Goal: Find specific page/section: Find specific page/section

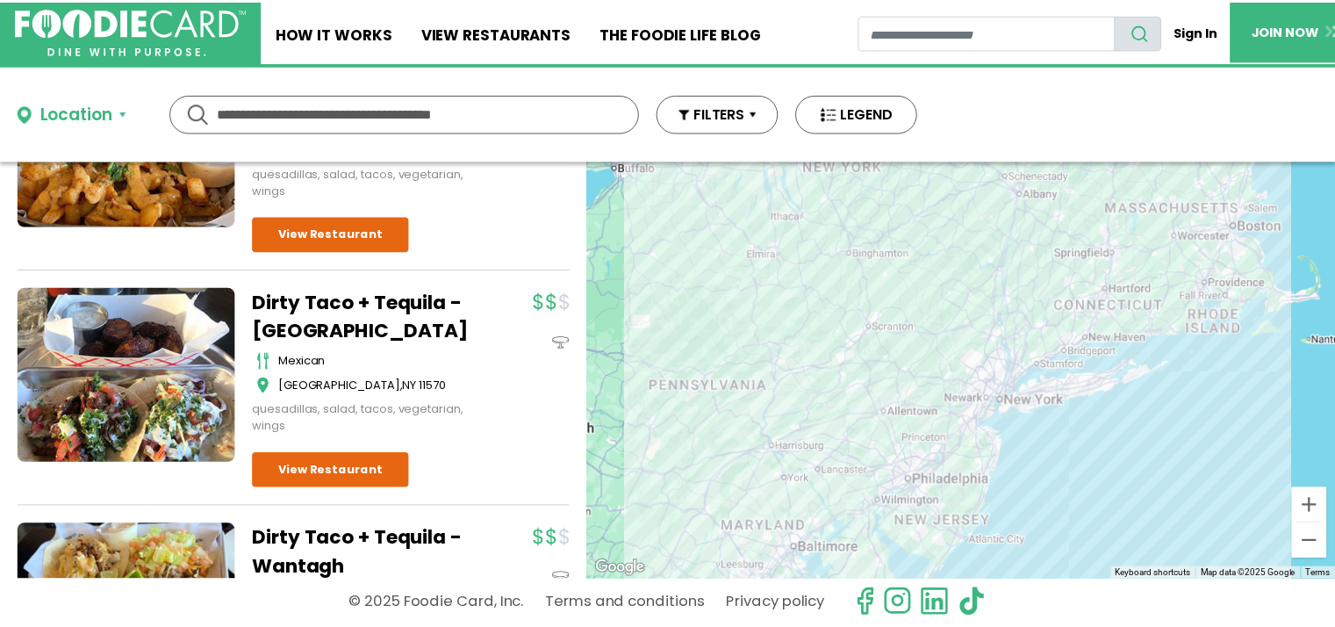
scroll to position [1053, 0]
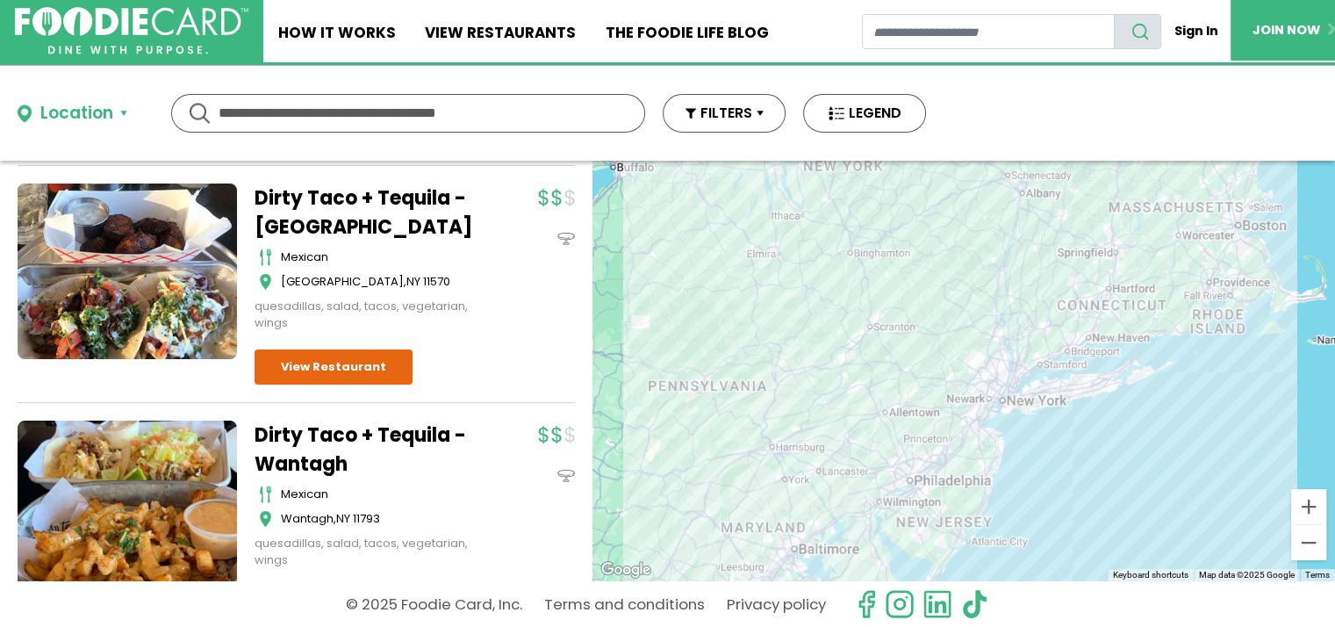
click at [271, 113] on input "text" at bounding box center [408, 113] width 379 height 37
click at [488, 28] on link "View restaurants" at bounding box center [501, 31] width 181 height 62
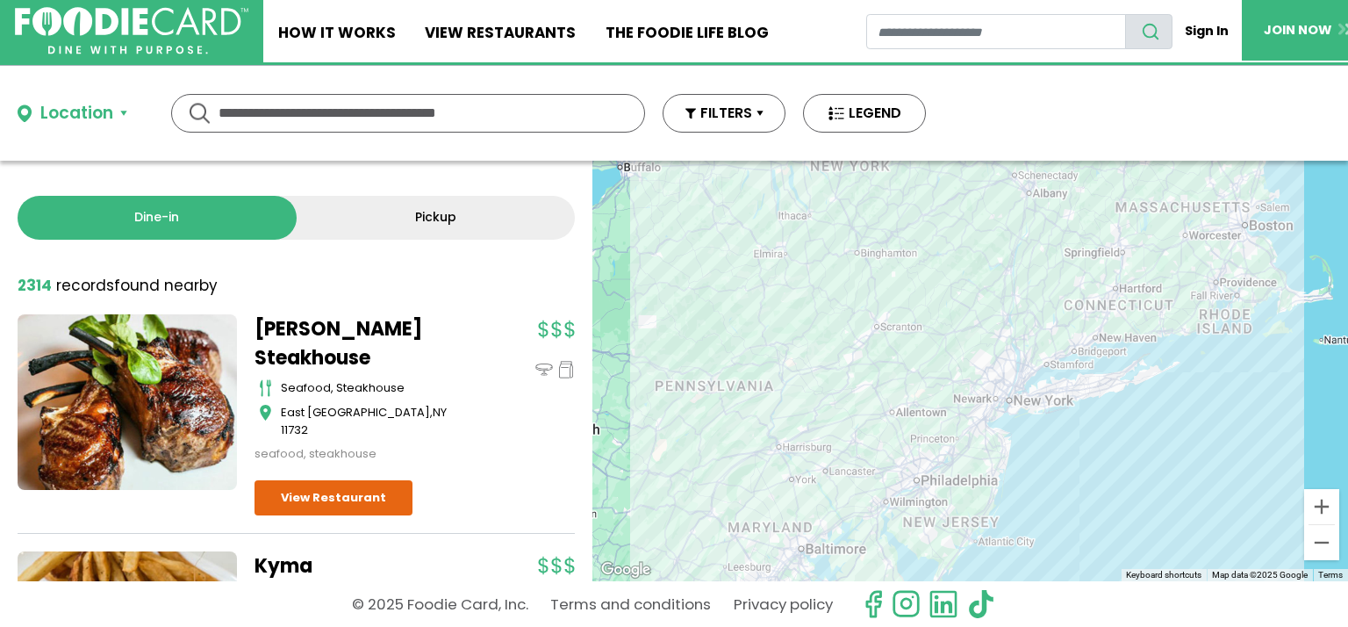
click at [285, 112] on input "text" at bounding box center [408, 113] width 379 height 37
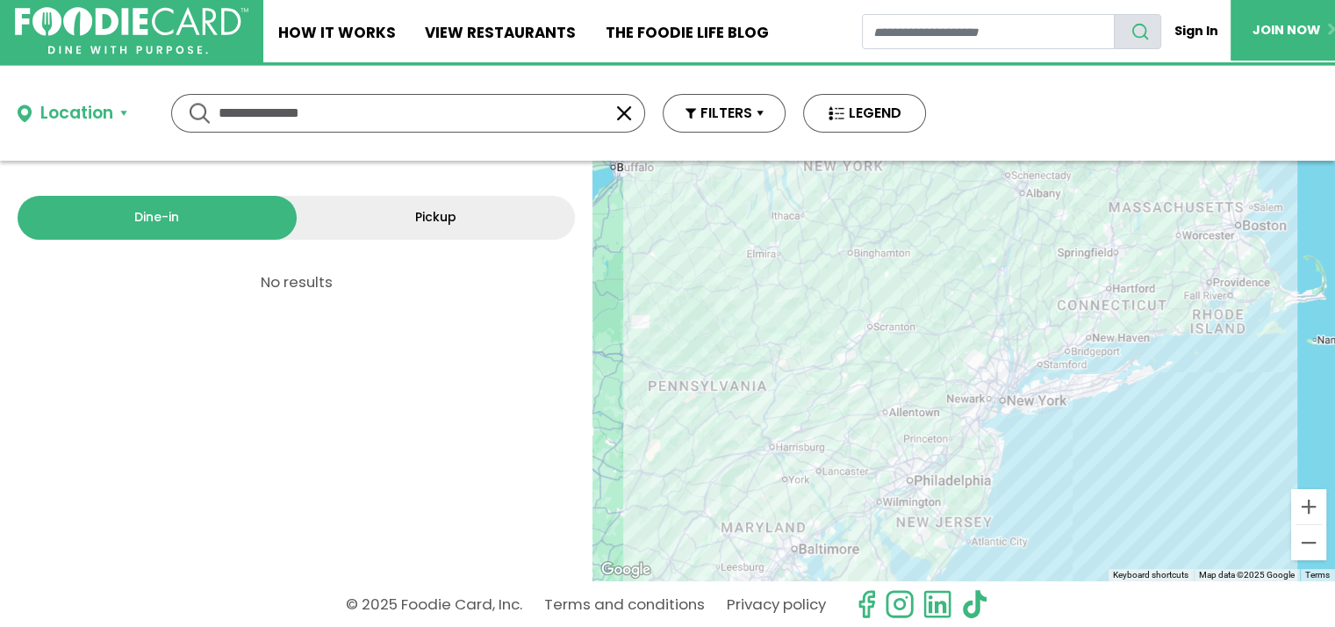
click at [344, 108] on input "**********" at bounding box center [408, 113] width 379 height 37
type input "*******"
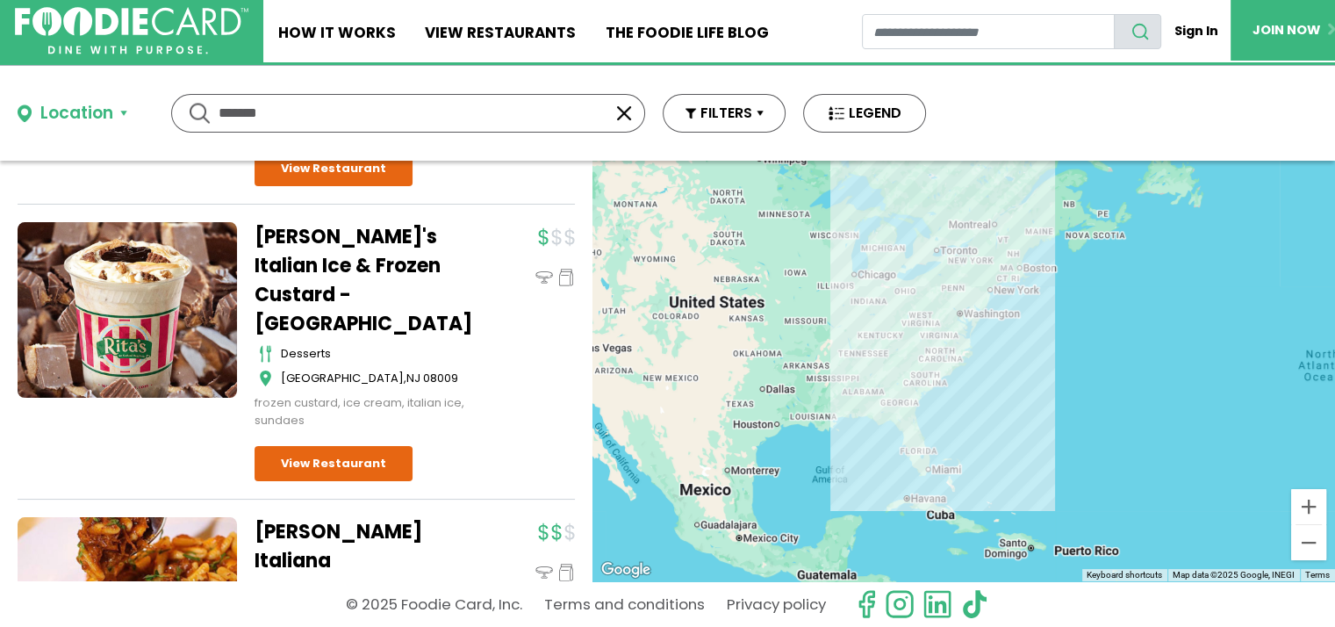
scroll to position [2019, 0]
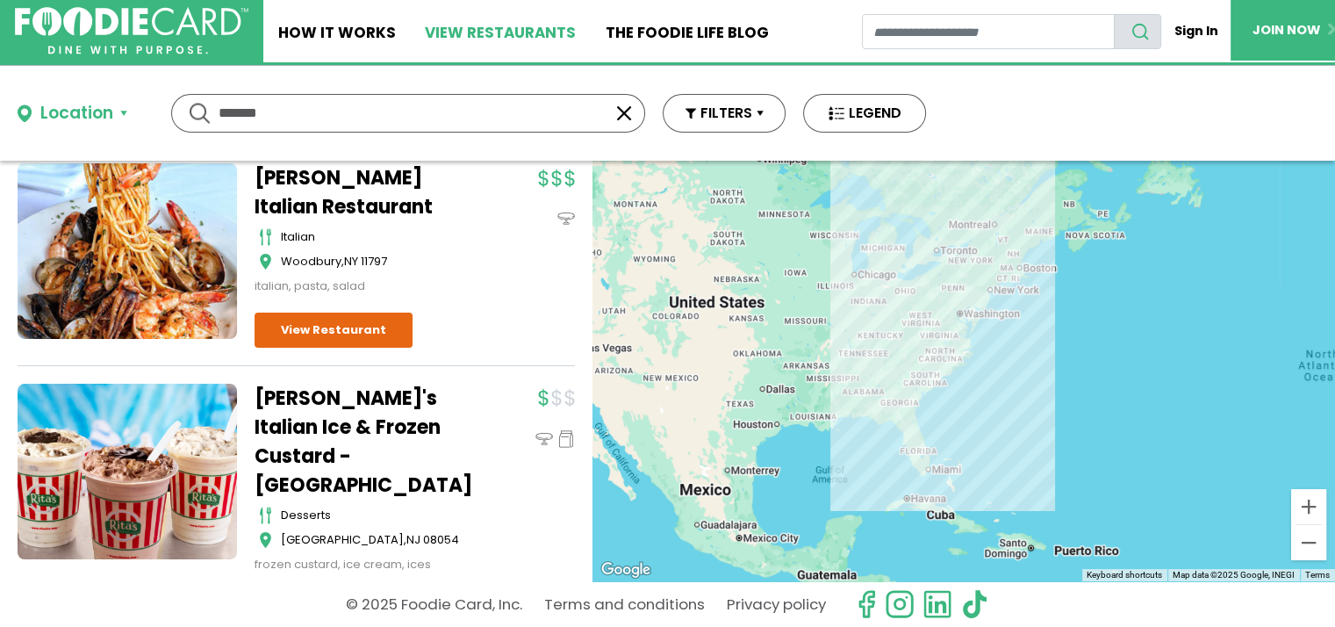
click at [527, 26] on link "View restaurants" at bounding box center [501, 31] width 181 height 62
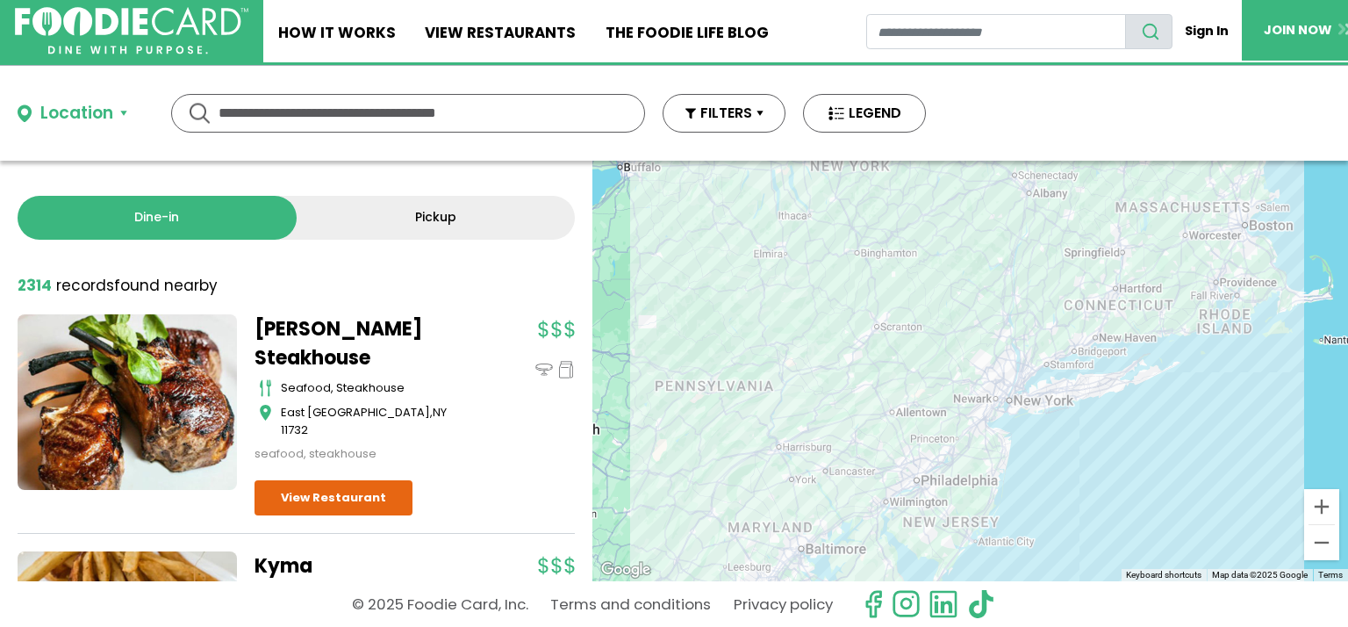
click at [111, 110] on div "Location" at bounding box center [76, 113] width 73 height 25
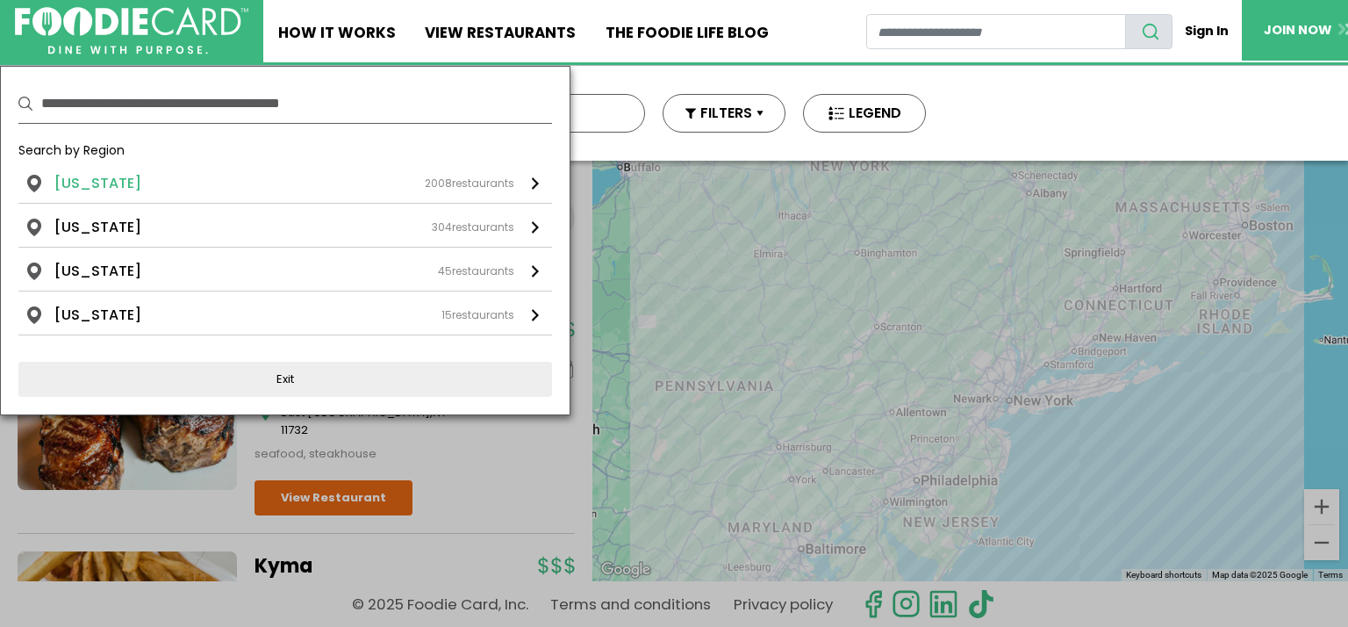
click at [453, 182] on div "2008 restaurants" at bounding box center [470, 184] width 90 height 16
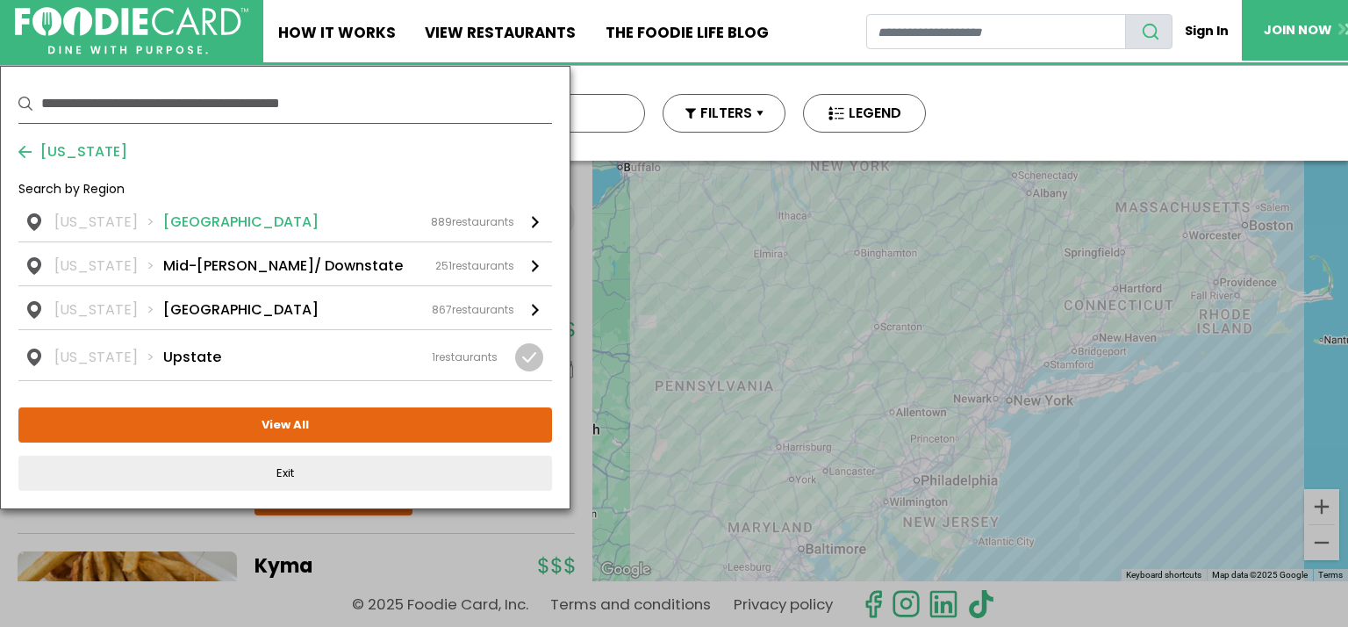
click at [464, 219] on div "889 restaurants" at bounding box center [472, 222] width 83 height 16
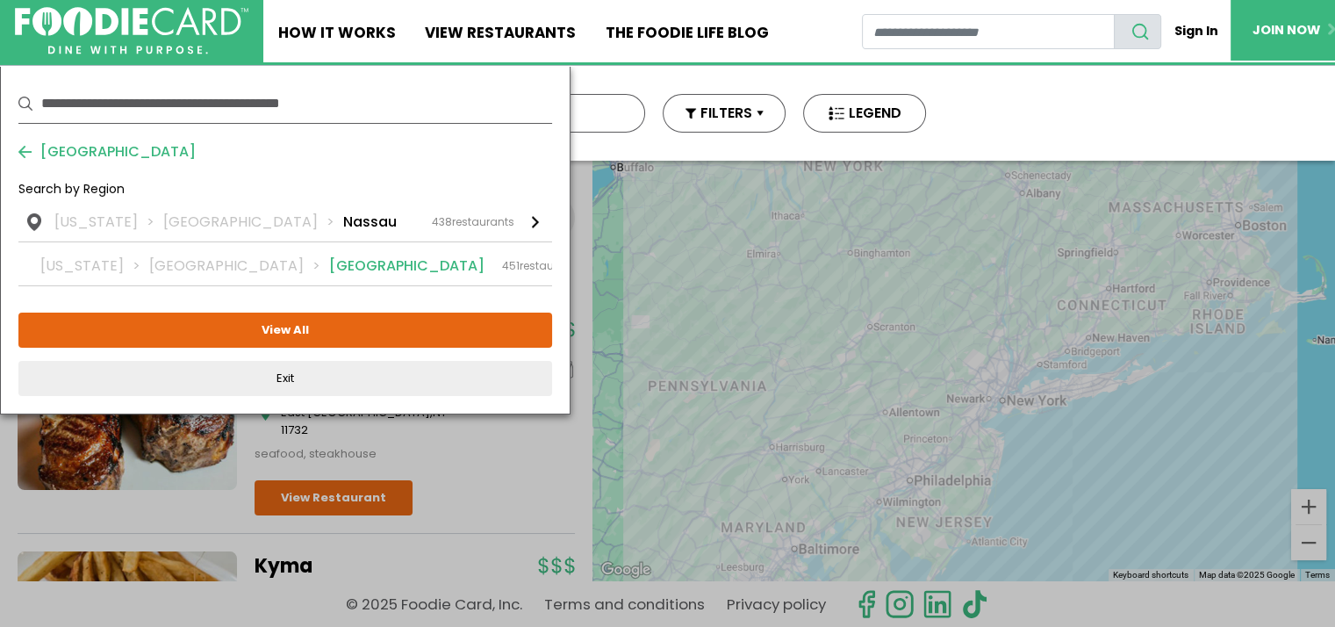
click at [502, 264] on div "451 restaurants" at bounding box center [542, 266] width 80 height 16
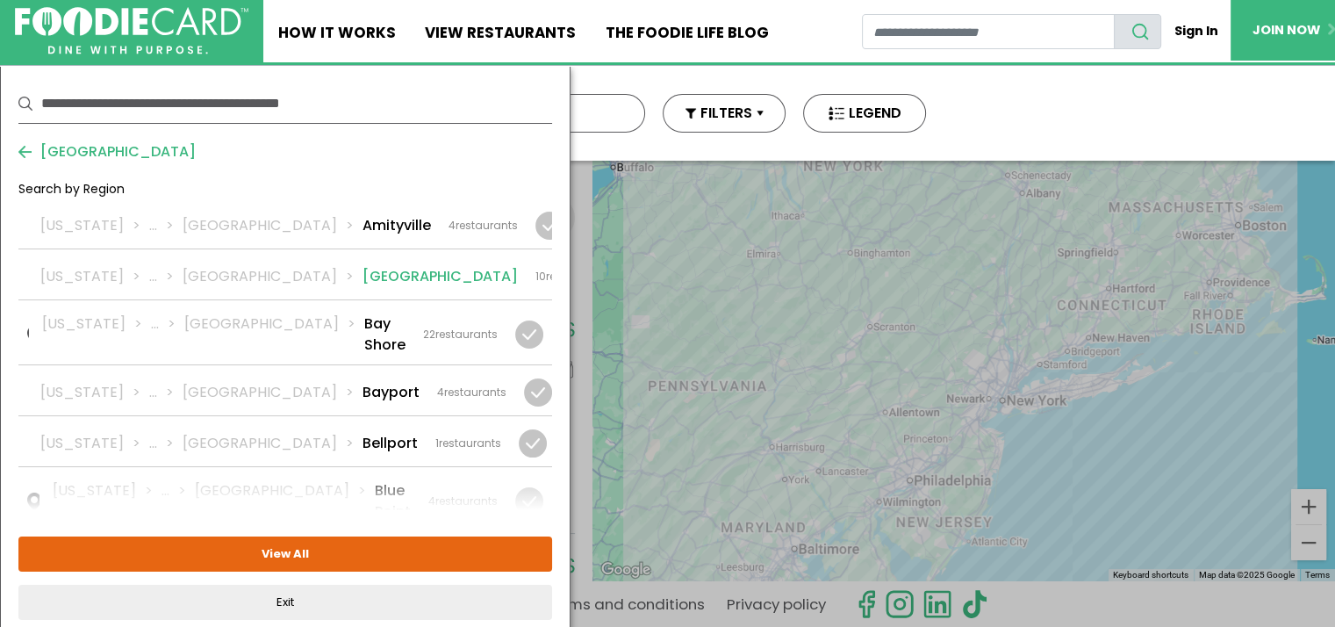
click at [535, 276] on div "10 restaurants" at bounding box center [571, 277] width 73 height 16
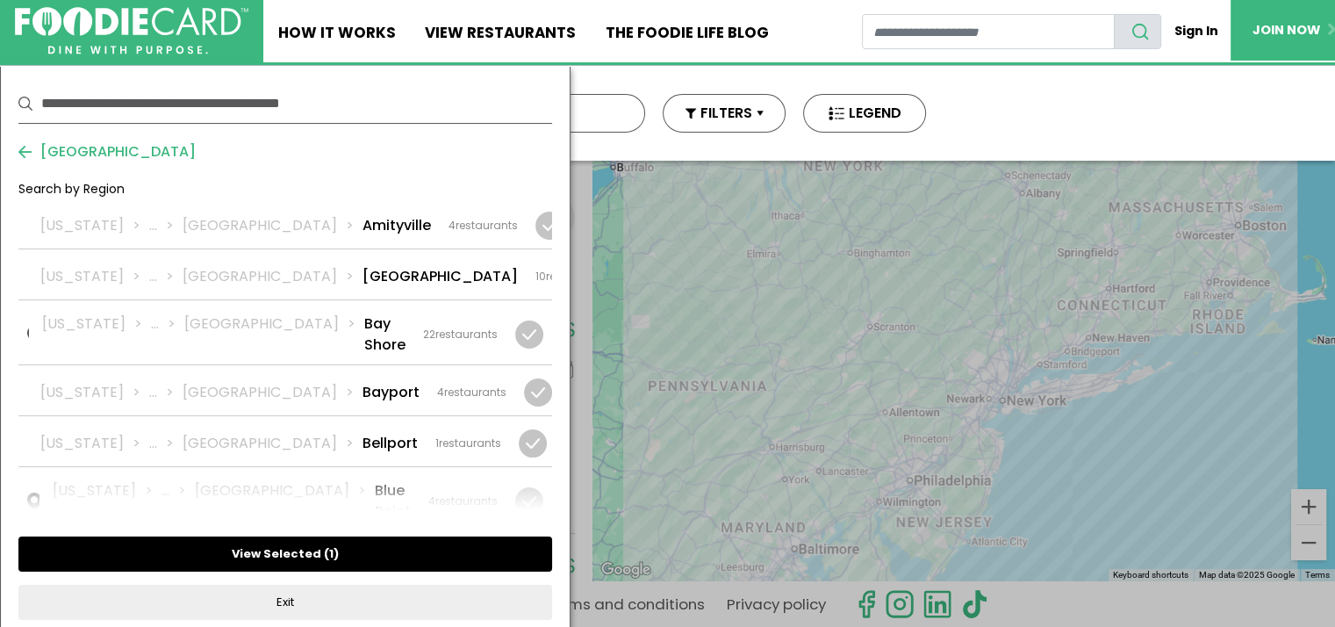
click at [354, 546] on button "View Selected ( 1 )" at bounding box center [285, 553] width 534 height 35
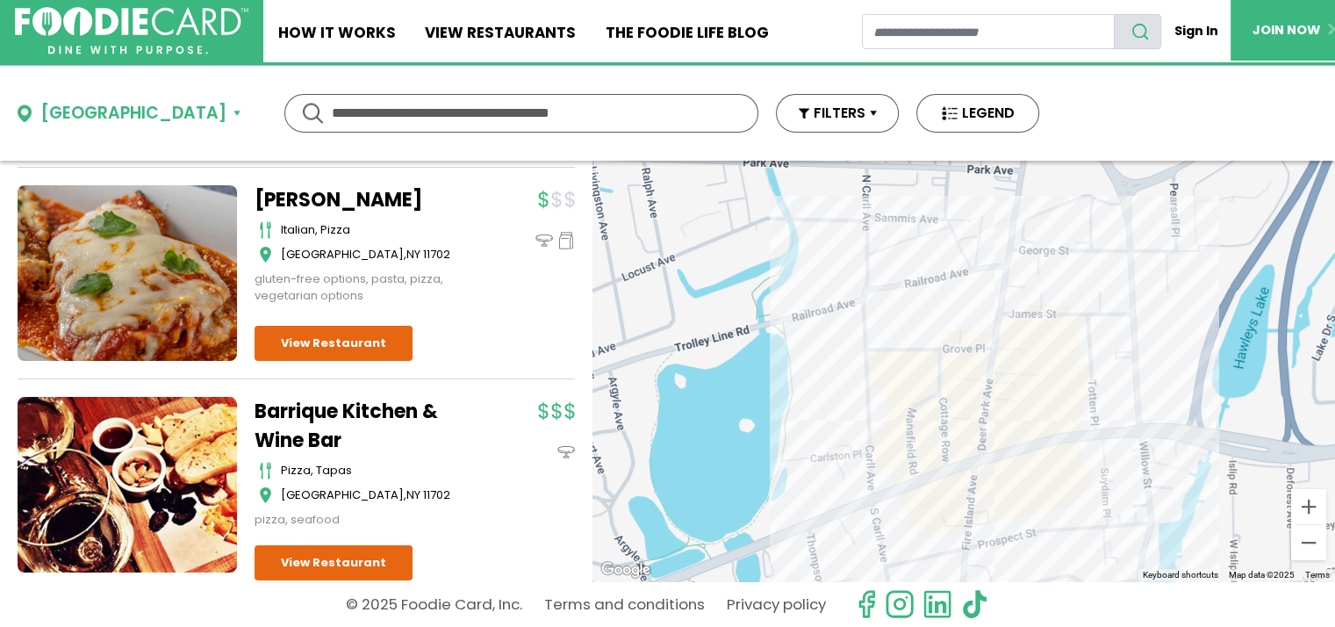
scroll to position [1106, 0]
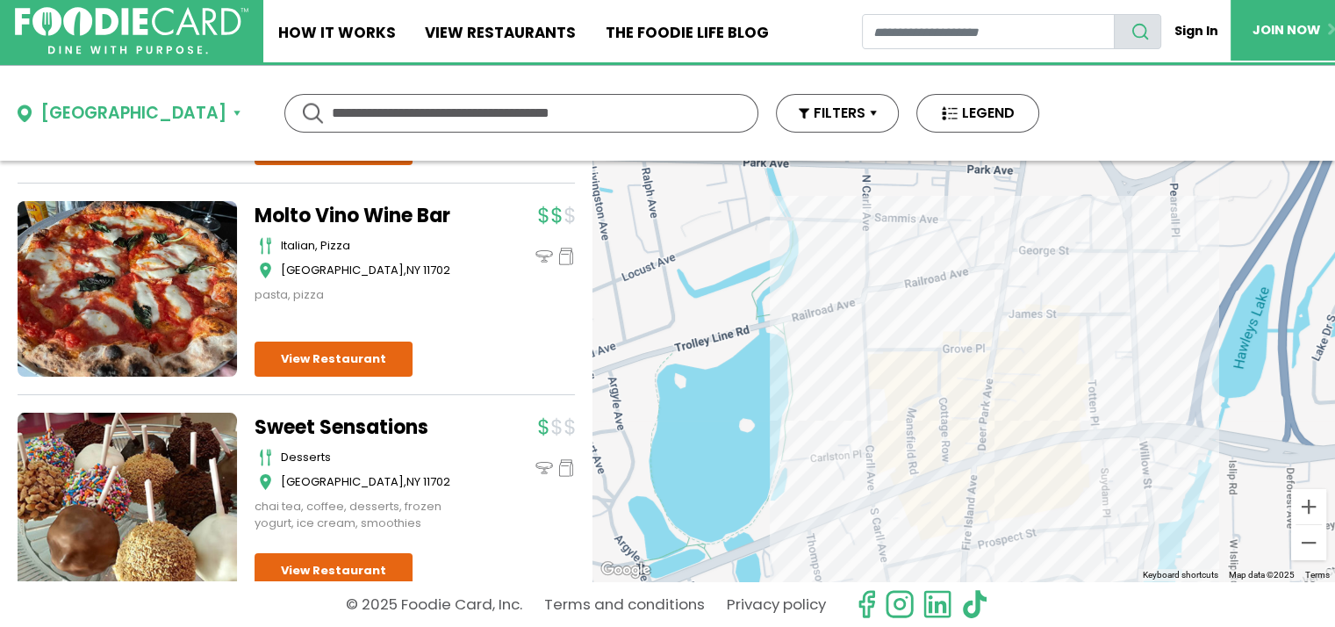
click at [91, 111] on div "Babylon" at bounding box center [133, 113] width 186 height 25
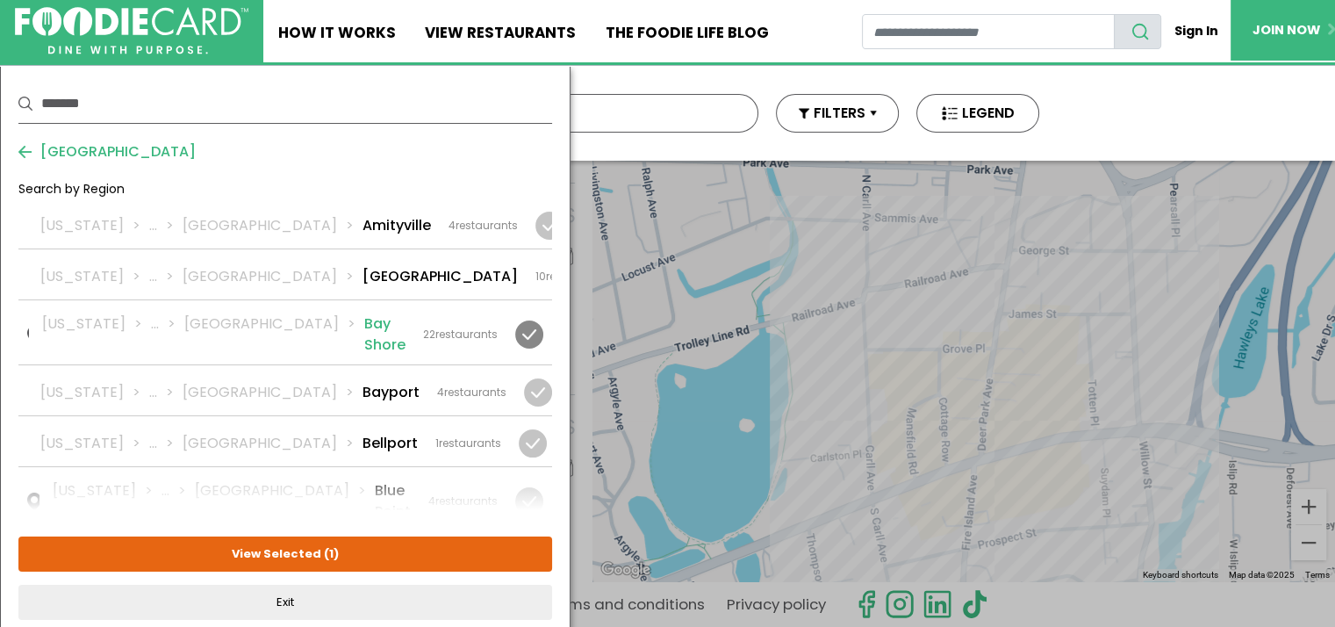
click at [443, 328] on div "22 restaurants" at bounding box center [460, 335] width 75 height 16
click at [626, 271] on div at bounding box center [640, 276] width 28 height 28
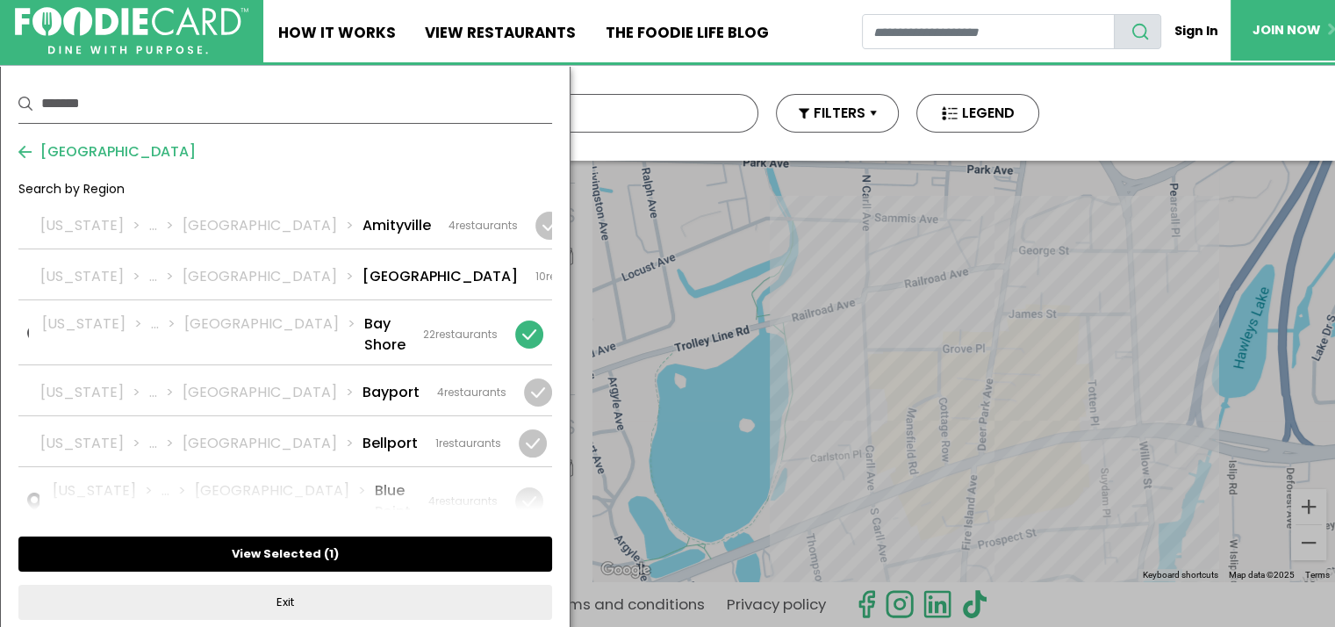
click at [346, 547] on button "View Selected ( 1 )" at bounding box center [285, 553] width 534 height 35
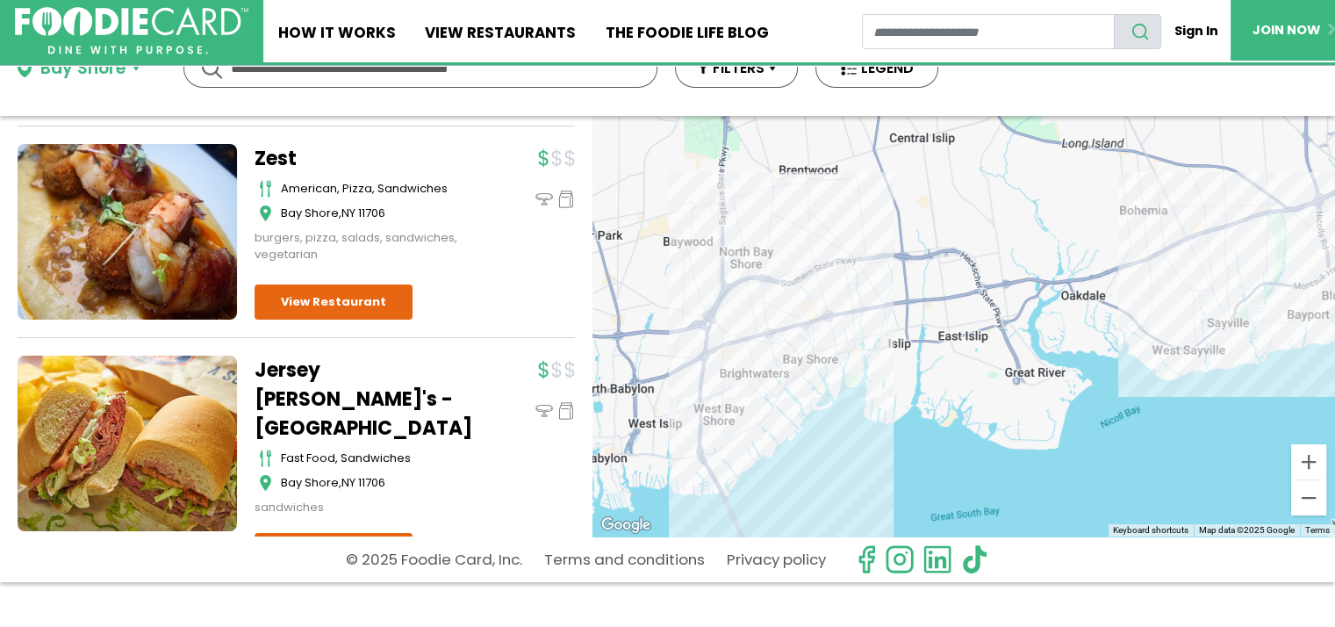
scroll to position [123, 0]
